Goal: Obtain resource: Download file/media

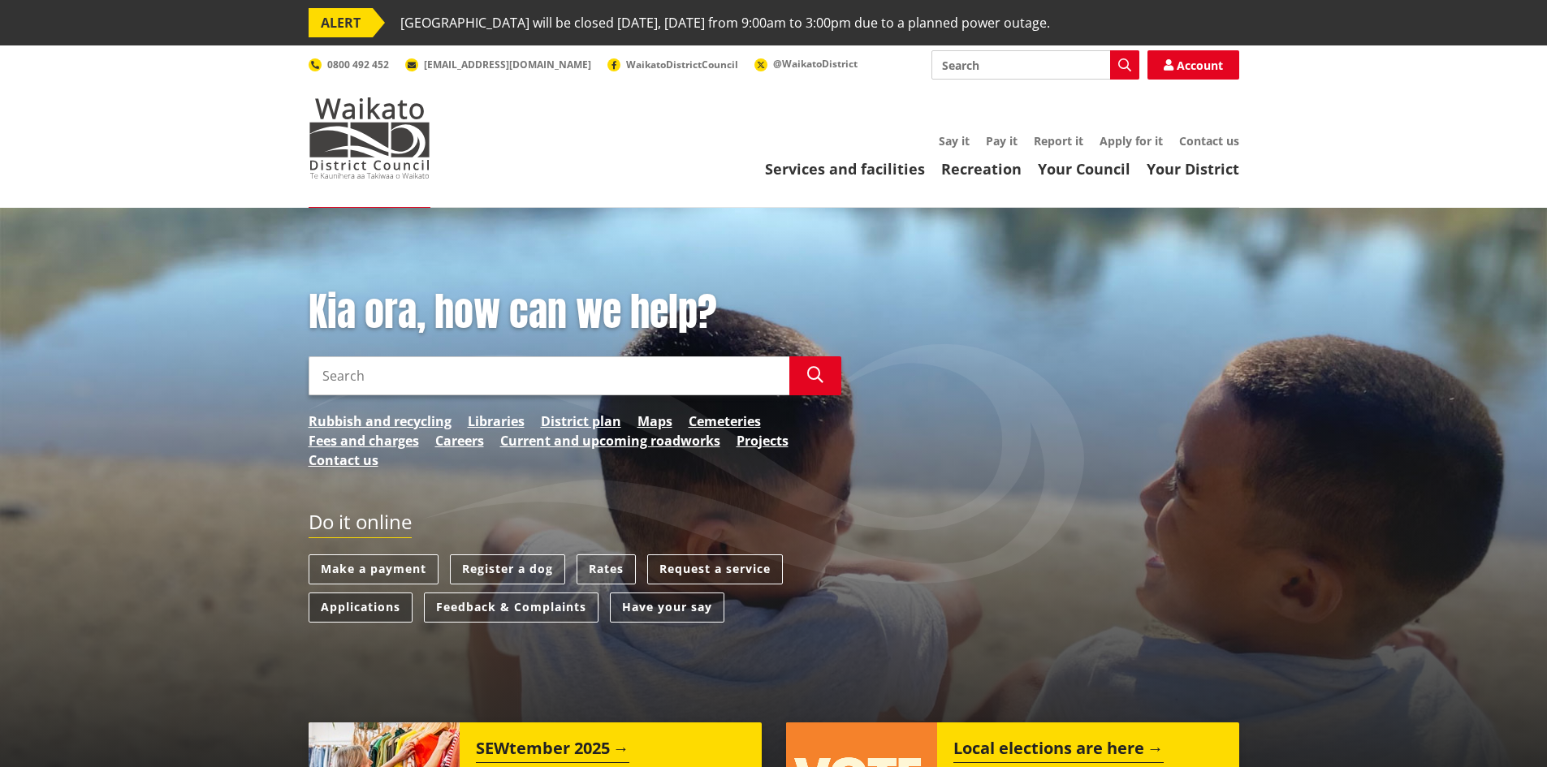
drag, startPoint x: 0, startPoint y: 0, endPoint x: 352, endPoint y: 605, distance: 699.7
click at [352, 605] on link "Applications" at bounding box center [361, 608] width 104 height 30
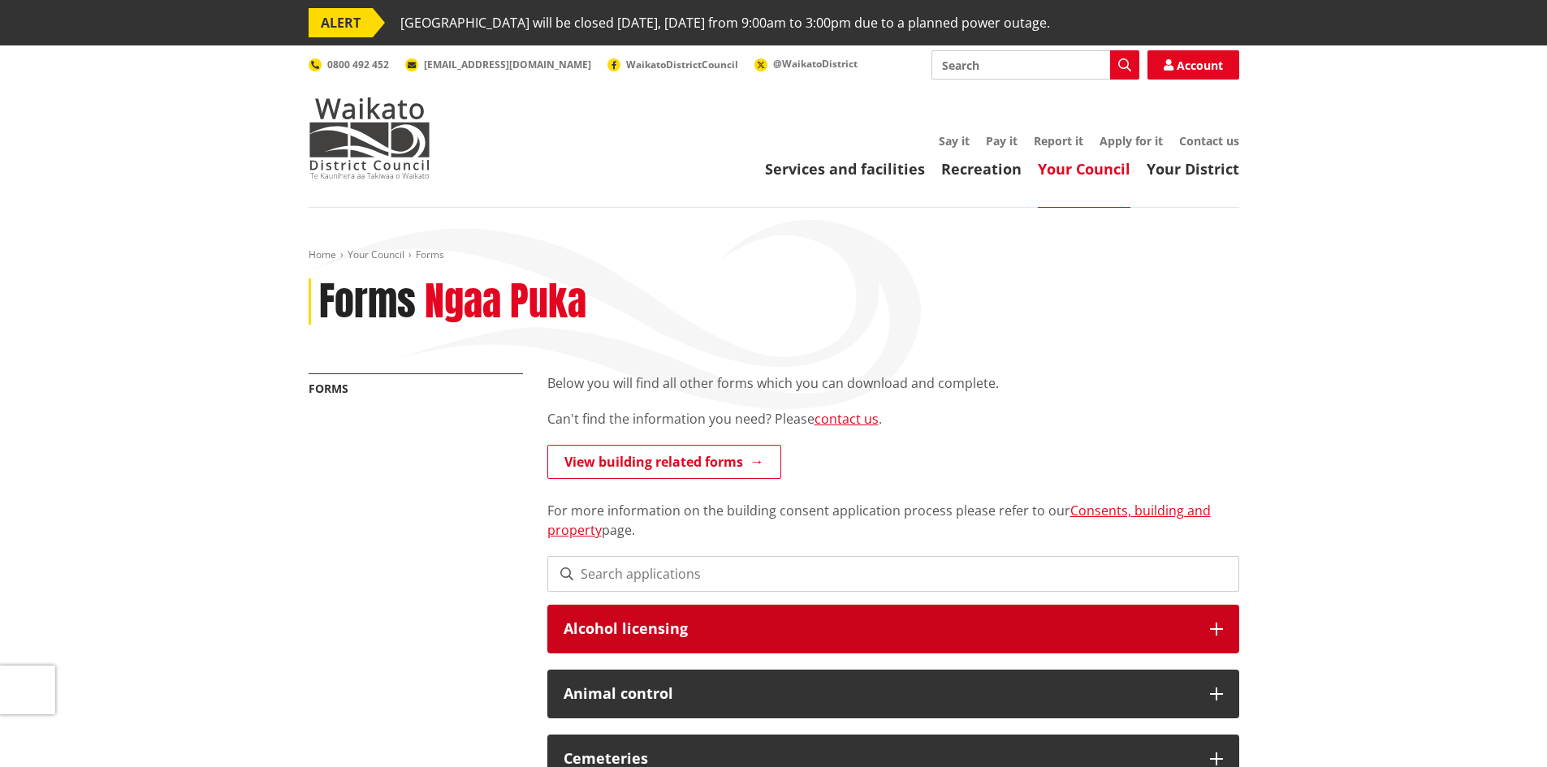
click at [577, 628] on h3 "Alcohol licensing" at bounding box center [879, 629] width 630 height 16
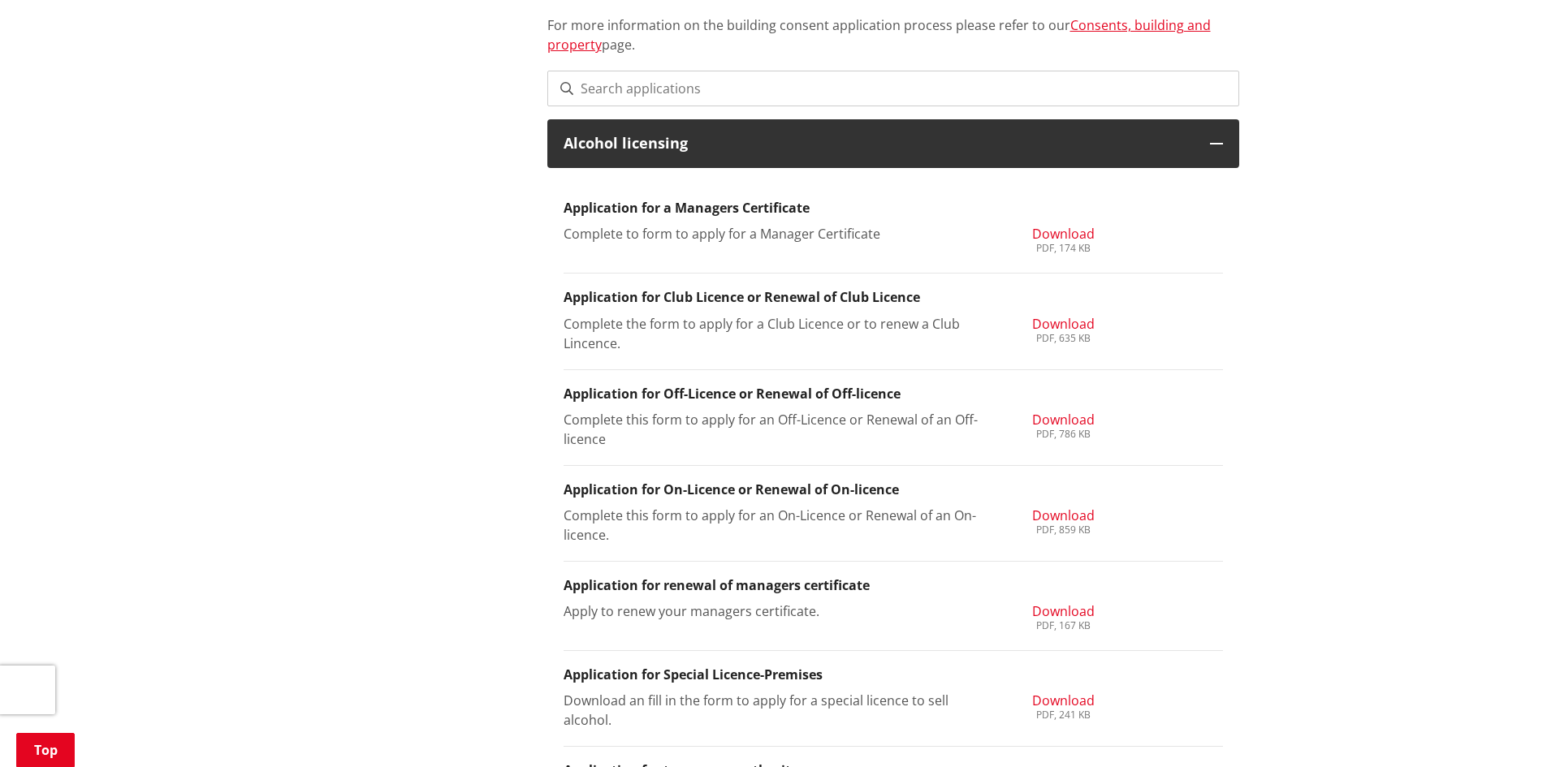
scroll to position [487, 0]
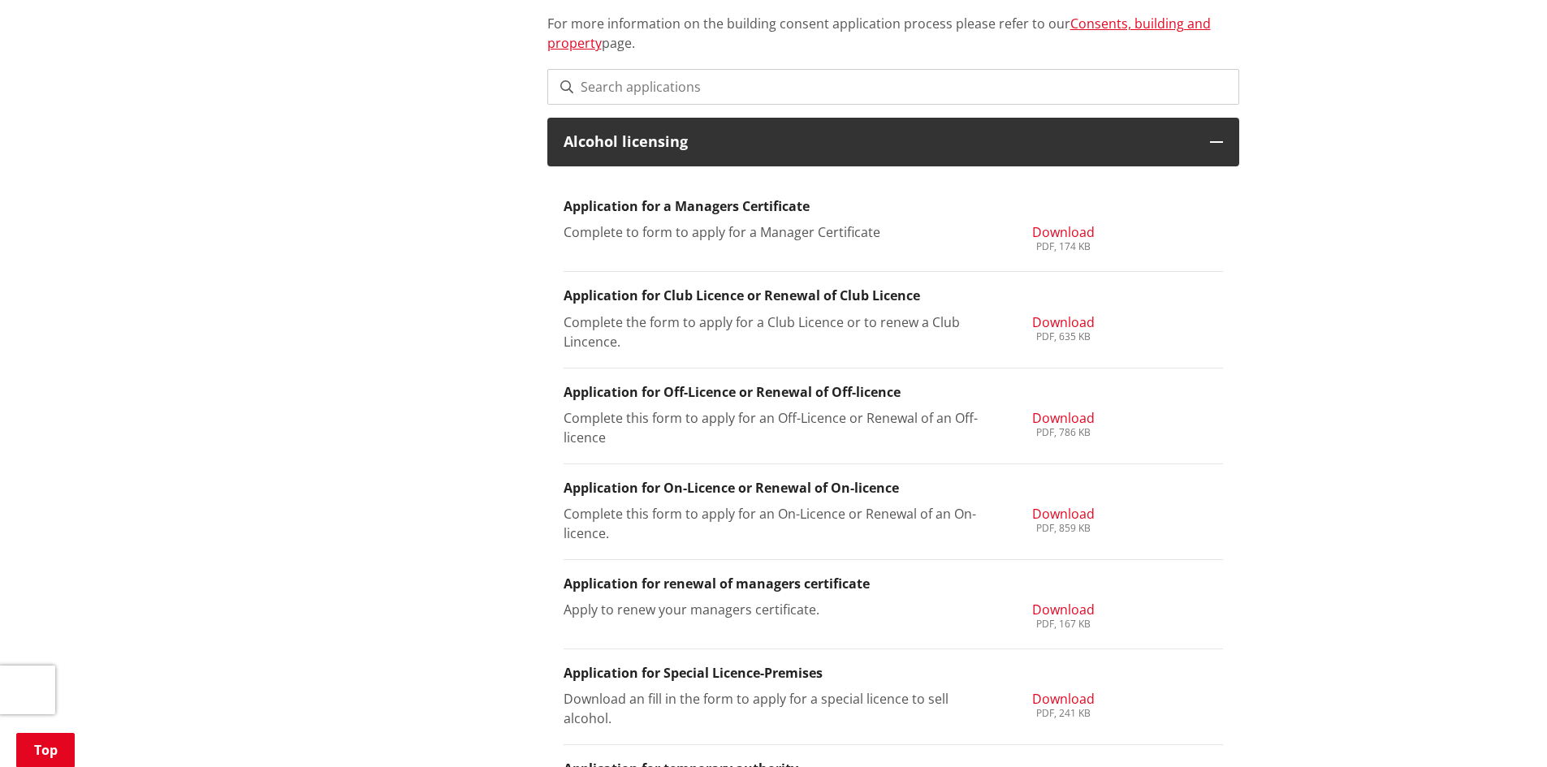
click at [1050, 231] on span "Download" at bounding box center [1063, 232] width 63 height 18
